Goal: Transaction & Acquisition: Book appointment/travel/reservation

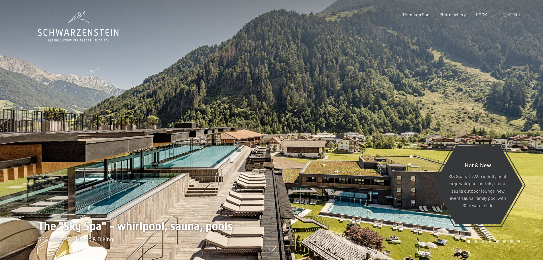
click at [511, 13] on font "menu" at bounding box center [514, 14] width 12 height 5
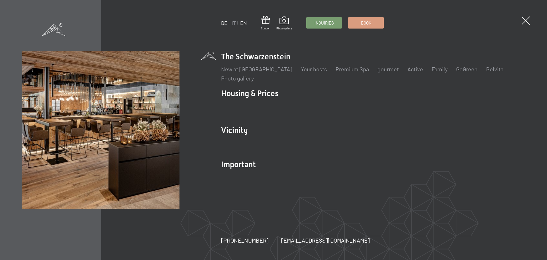
click at [245, 23] on font "EN" at bounding box center [243, 23] width 7 height 6
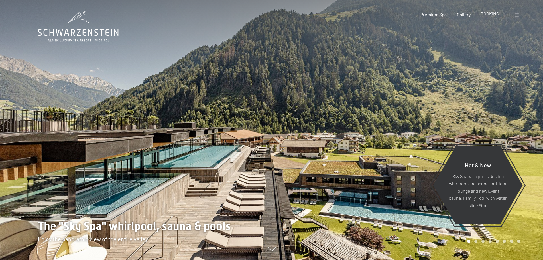
click at [492, 15] on span "BOOKING" at bounding box center [490, 13] width 19 height 5
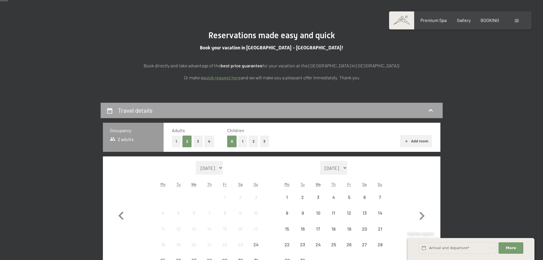
scroll to position [143, 0]
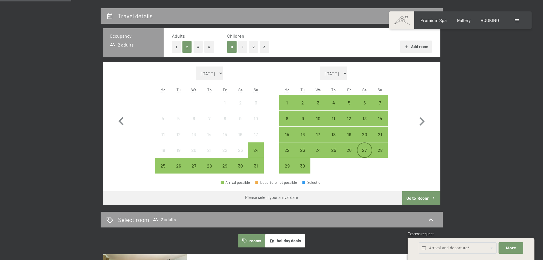
click at [359, 148] on div "27" at bounding box center [365, 155] width 14 height 14
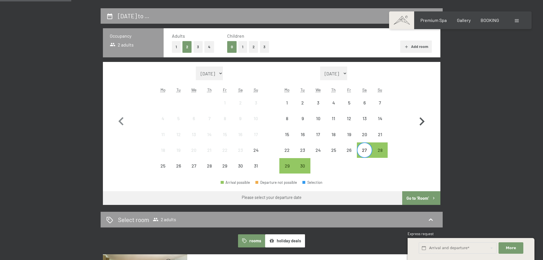
click at [422, 119] on icon "button" at bounding box center [422, 121] width 5 height 8
select select "2025-09-01"
select select "2025-10-01"
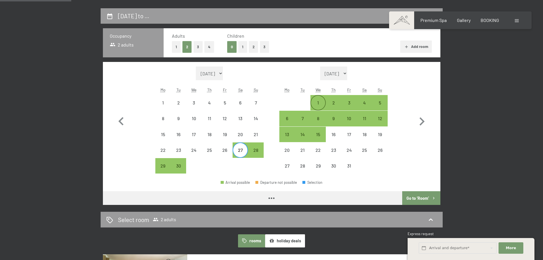
select select "2025-09-01"
select select "2025-10-01"
click at [320, 104] on div "1" at bounding box center [318, 107] width 14 height 14
select select "2025-09-01"
select select "2025-10-01"
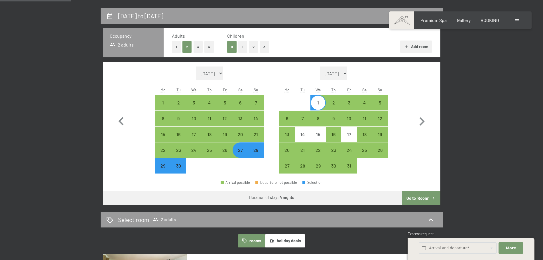
click at [419, 198] on button "Go to ‘Room’" at bounding box center [421, 198] width 38 height 14
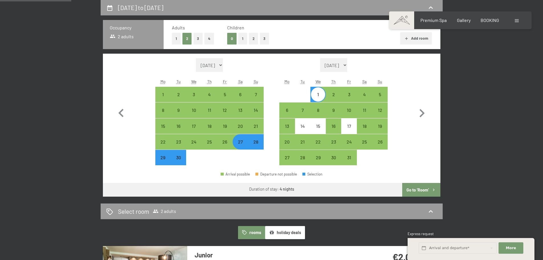
select select "2025-09-01"
select select "2025-10-01"
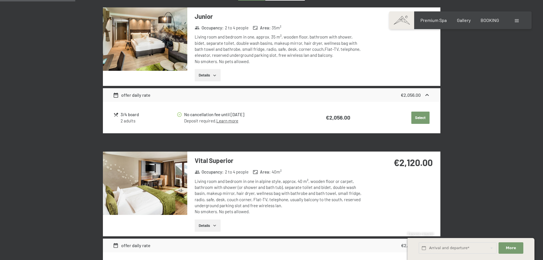
scroll to position [208, 0]
click at [153, 177] on img at bounding box center [145, 183] width 84 height 63
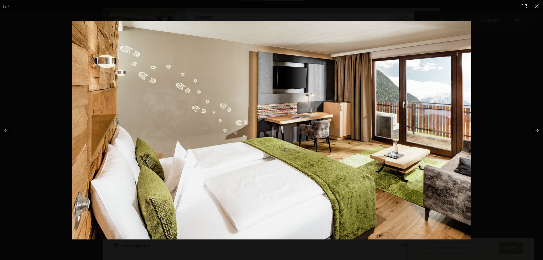
click at [537, 129] on button "button" at bounding box center [533, 130] width 20 height 29
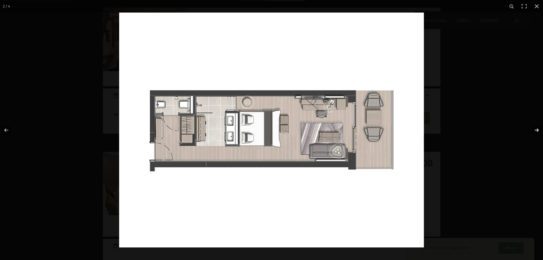
click at [537, 129] on button "button" at bounding box center [533, 130] width 20 height 29
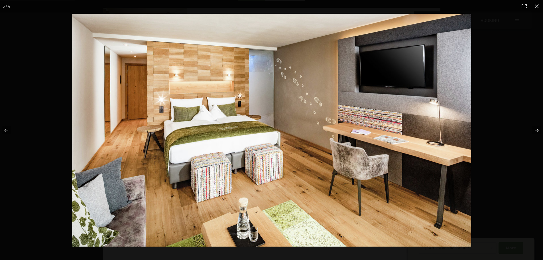
click at [537, 129] on button "button" at bounding box center [533, 130] width 20 height 29
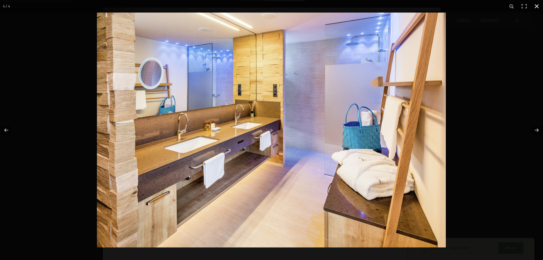
click at [537, 6] on button "button" at bounding box center [537, 6] width 13 height 13
